Goal: Information Seeking & Learning: Understand process/instructions

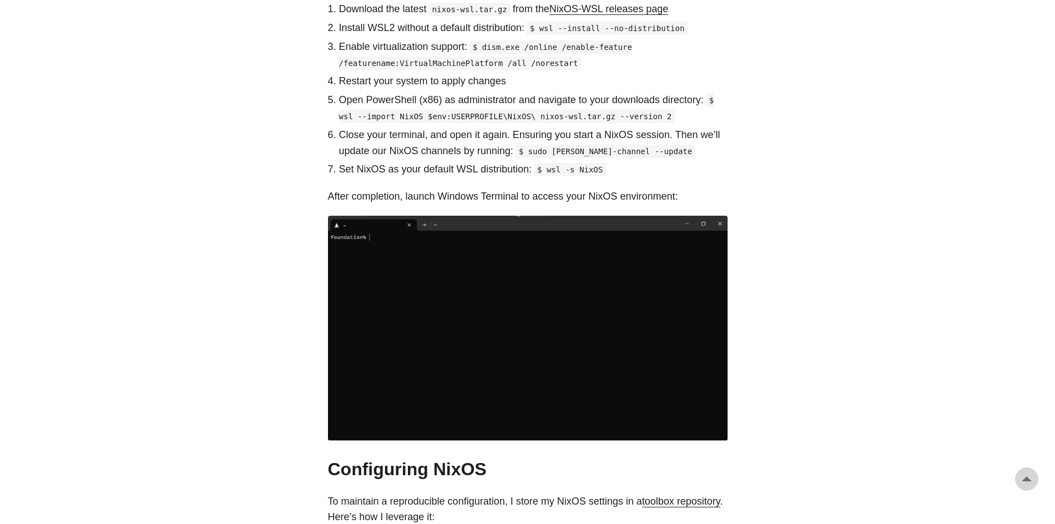
scroll to position [736, 0]
click at [555, 281] on img at bounding box center [528, 327] width 400 height 225
drag, startPoint x: 546, startPoint y: 153, endPoint x: 607, endPoint y: 151, distance: 61.1
click at [607, 161] on p "Set NixOS as your default WSL distribution: $ wsl -s NixOS" at bounding box center [533, 169] width 388 height 16
copy code "wsl -s NixOS"
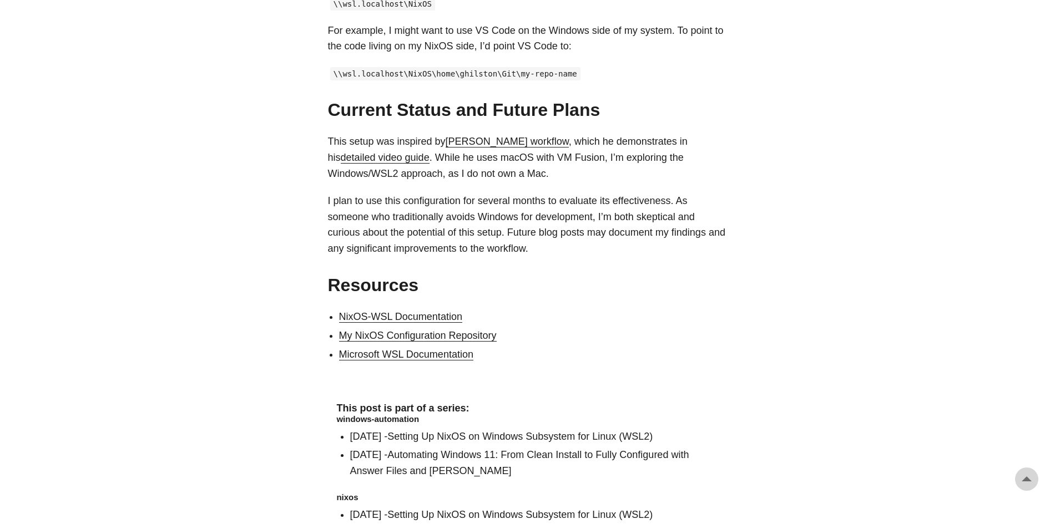
scroll to position [2183, 0]
click at [423, 312] on link "NixOS-WSL Documentation" at bounding box center [400, 317] width 123 height 11
click at [422, 331] on link "My NixOS Configuration Repository" at bounding box center [418, 336] width 158 height 11
click at [421, 350] on link "Microsoft WSL Documentation" at bounding box center [406, 355] width 134 height 11
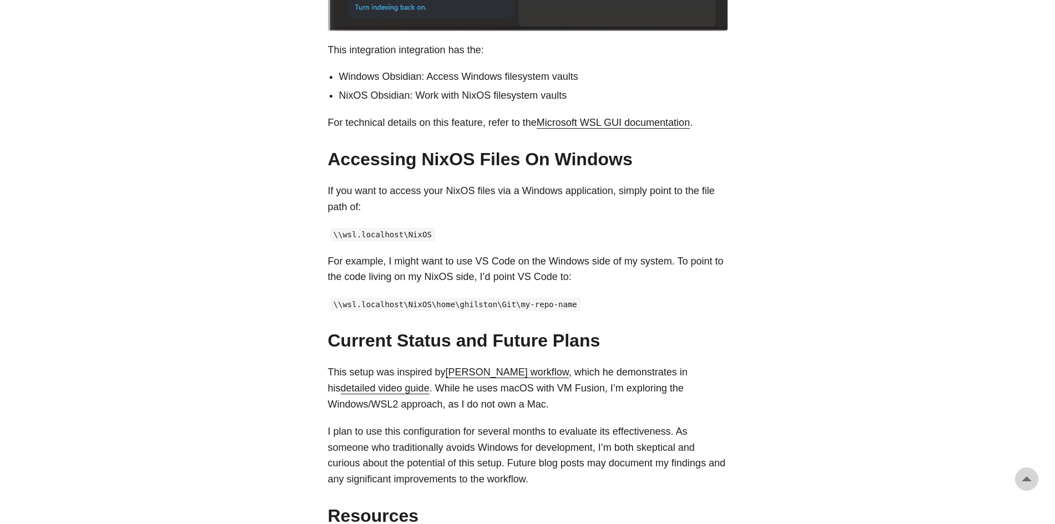
scroll to position [1953, 0]
click at [521, 367] on link "[PERSON_NAME] workflow" at bounding box center [507, 372] width 123 height 11
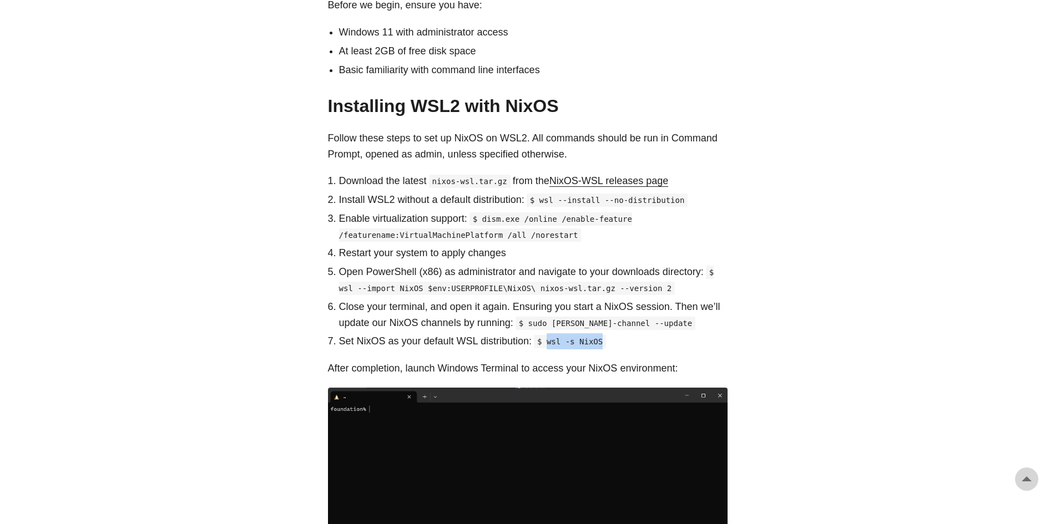
scroll to position [564, 0]
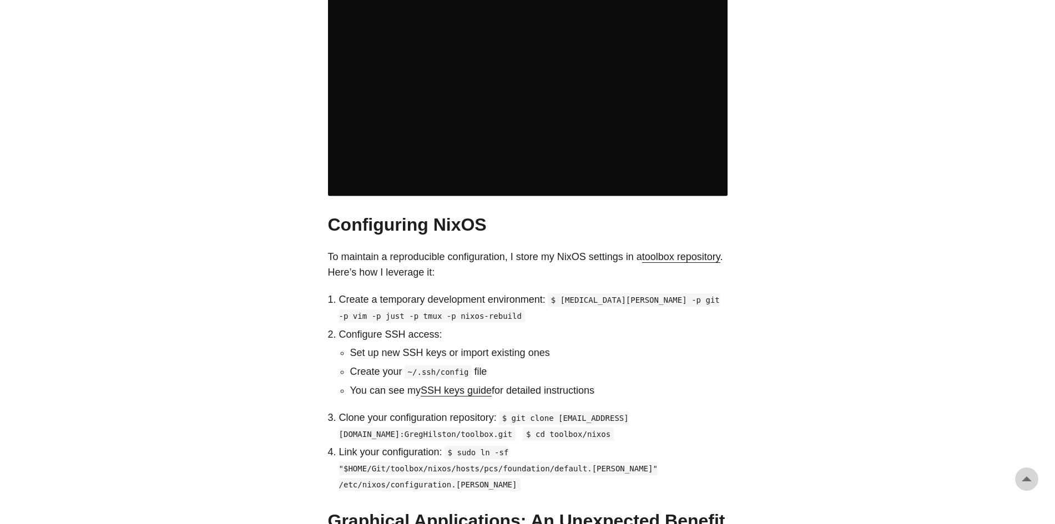
scroll to position [981, 0]
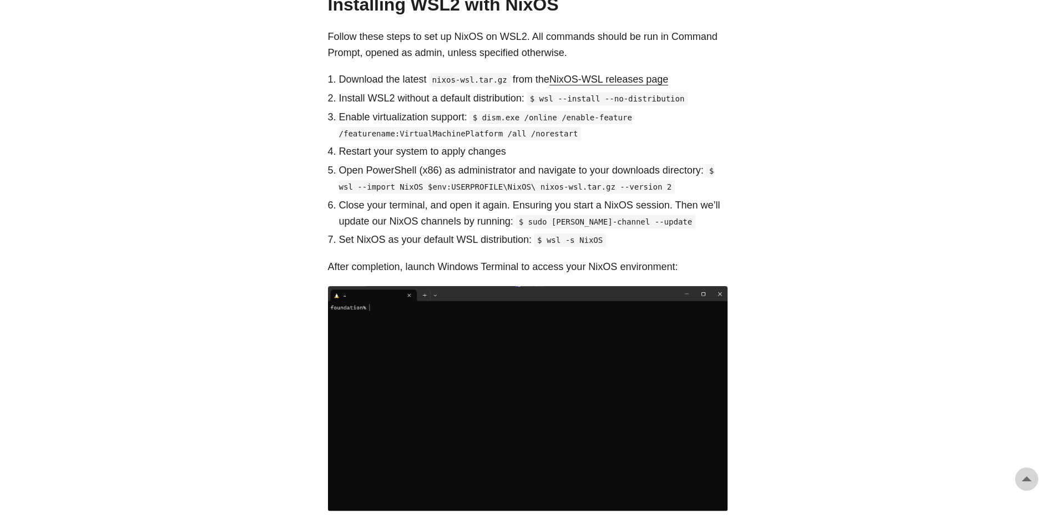
scroll to position [666, 0]
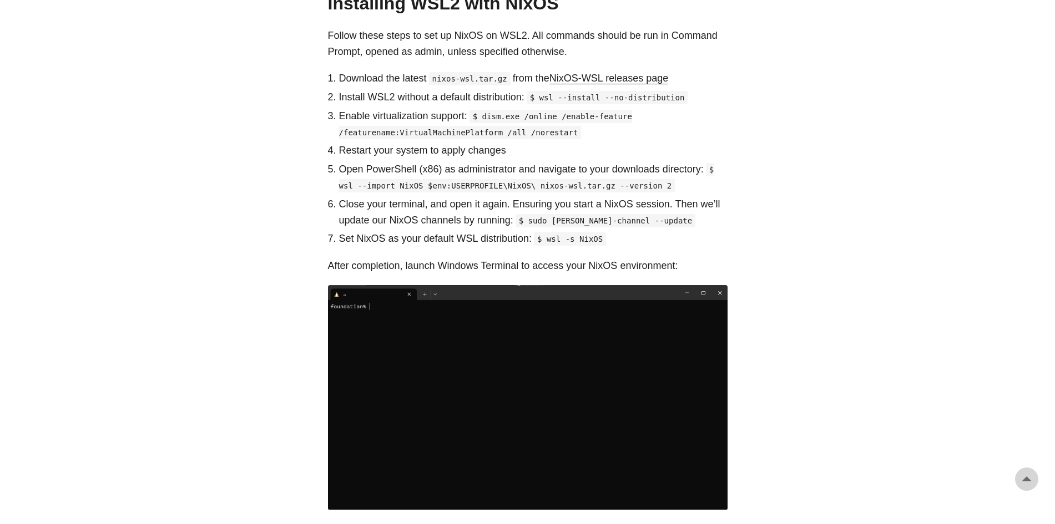
click at [367, 301] on img at bounding box center [528, 397] width 400 height 225
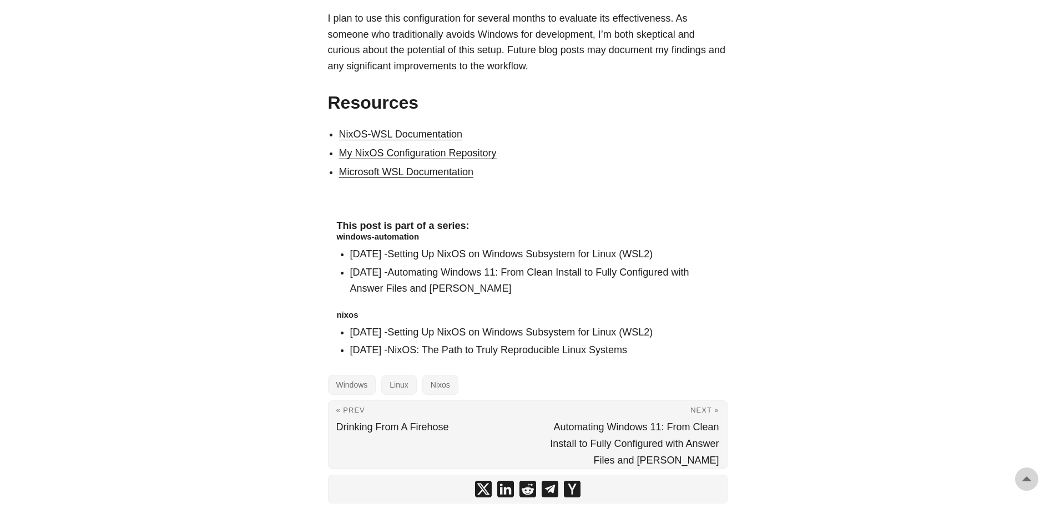
scroll to position [2089, 0]
